Goal: Task Accomplishment & Management: Use online tool/utility

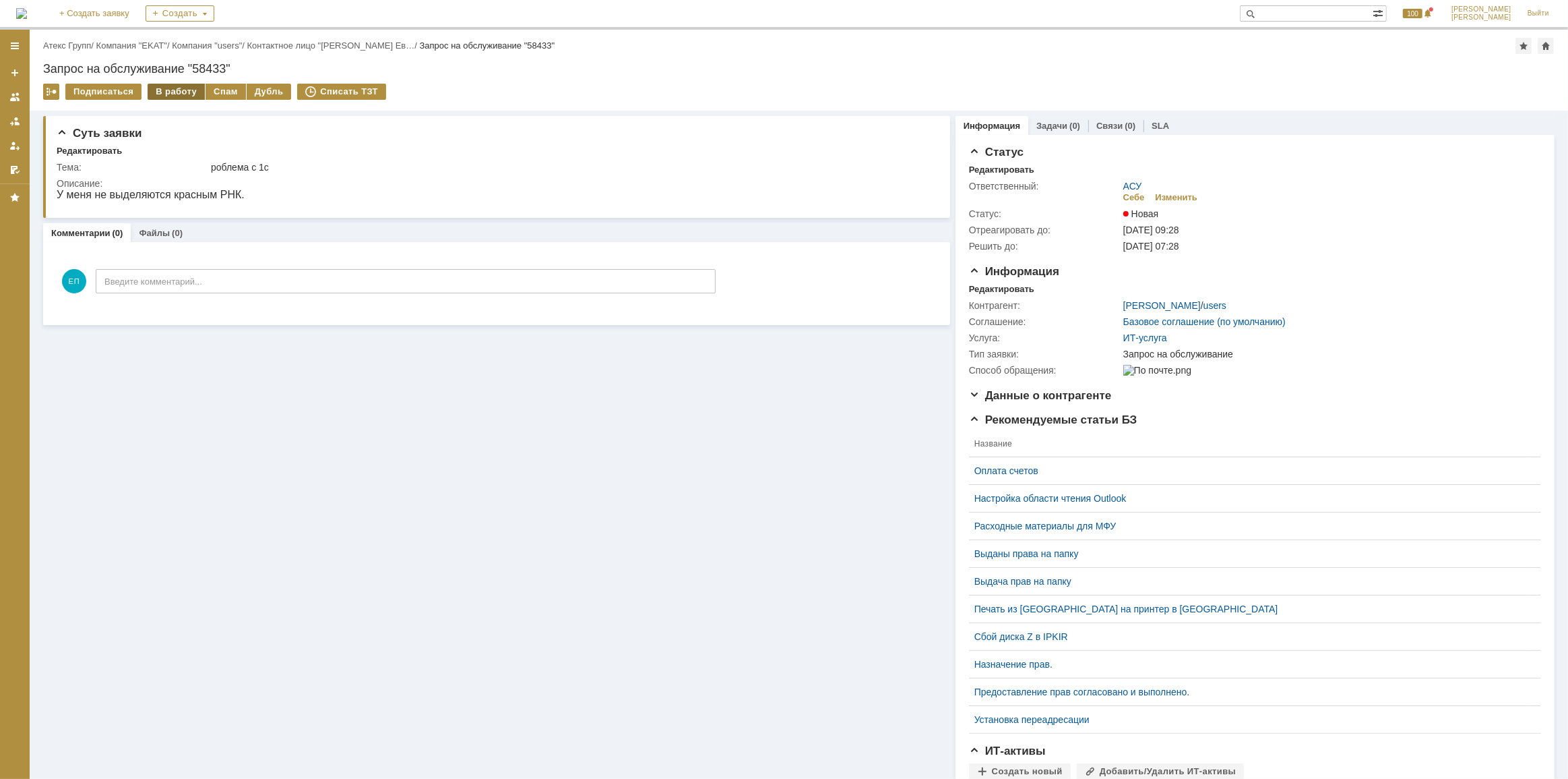
click at [167, 97] on div "В работу" at bounding box center [176, 91] width 57 height 16
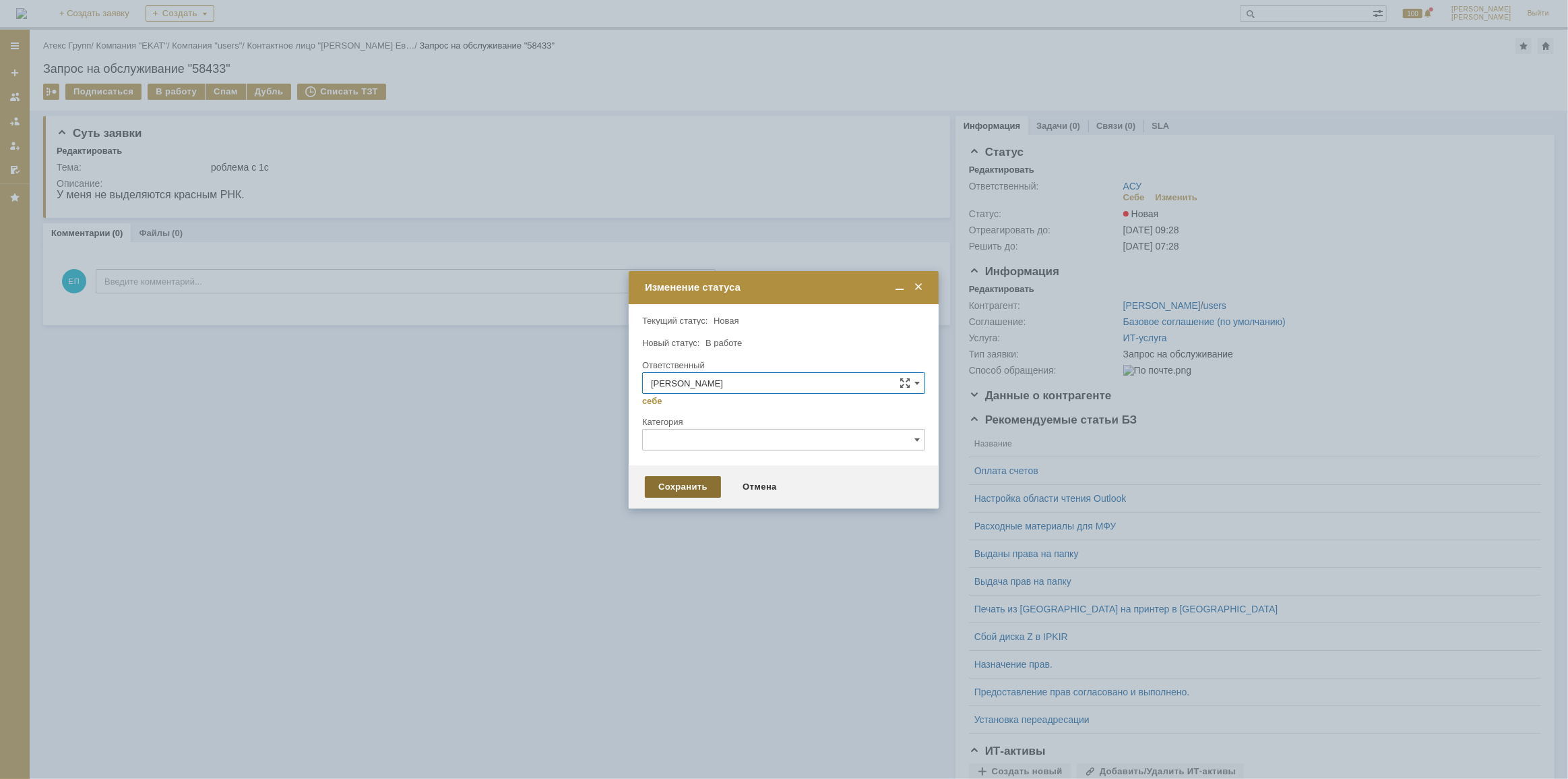
click at [677, 483] on div "Сохранить" at bounding box center [683, 487] width 76 height 21
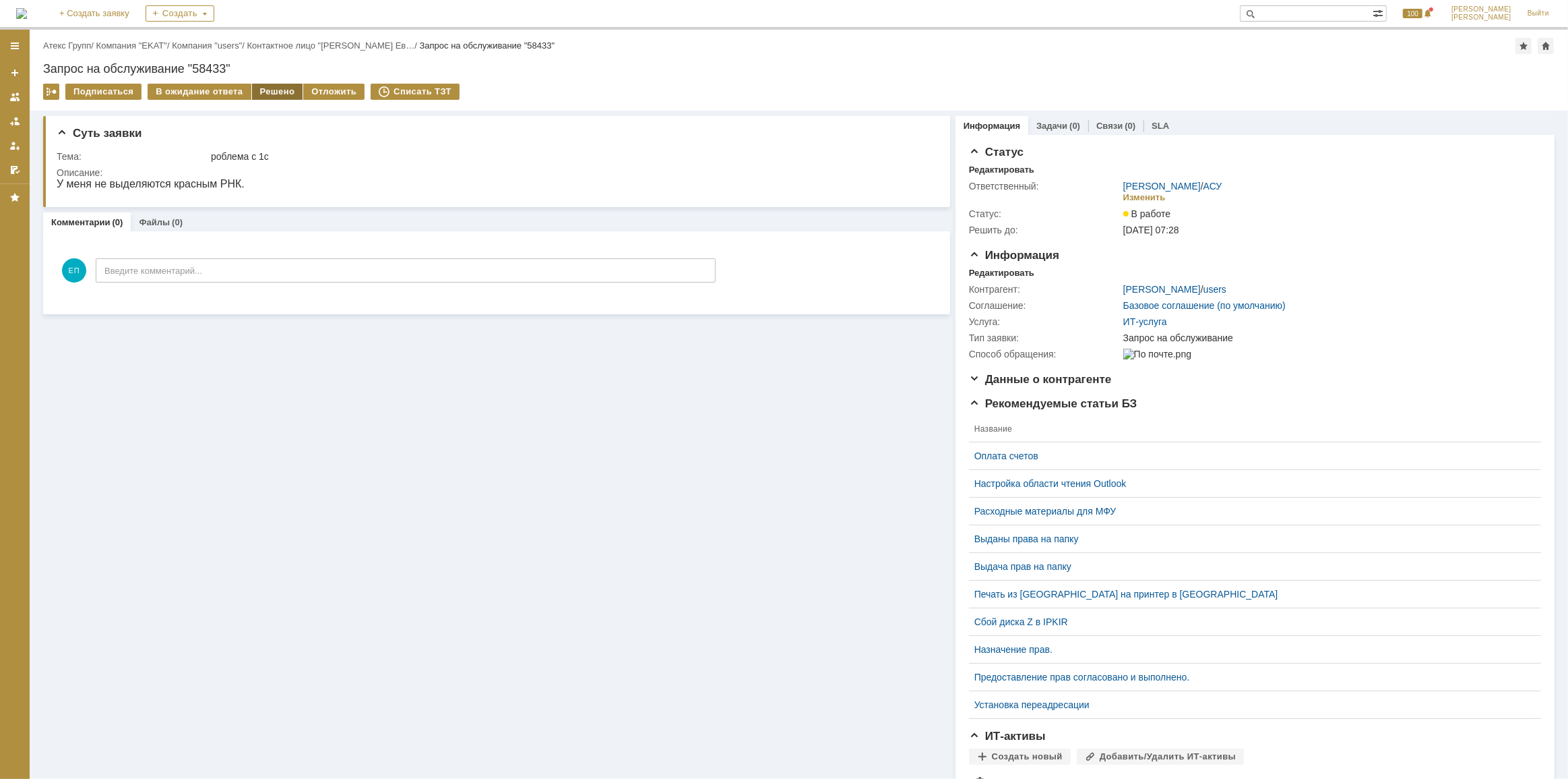
click at [259, 92] on div "Решено" at bounding box center [278, 91] width 51 height 16
